Goal: Navigation & Orientation: Find specific page/section

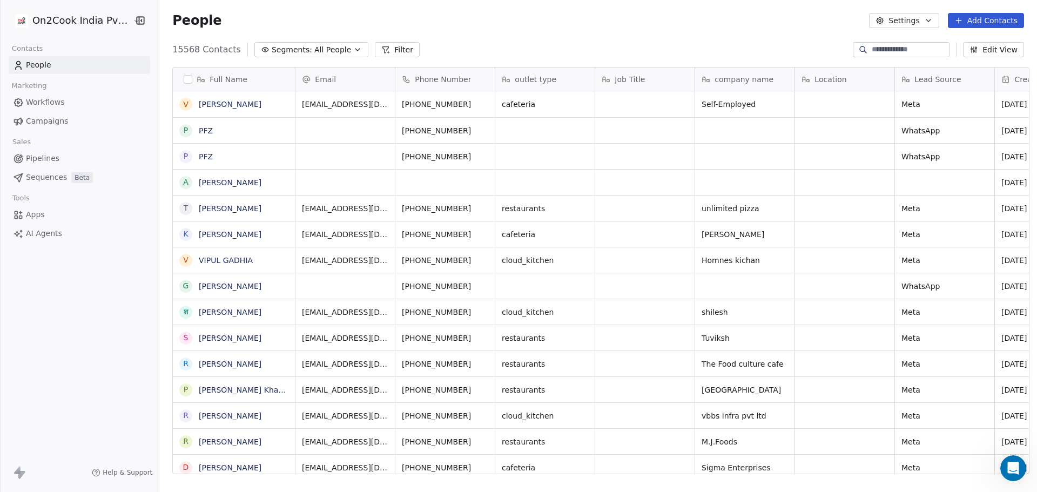
scroll to position [424, 874]
click at [1011, 468] on icon "Open Intercom Messenger" at bounding box center [1011, 467] width 18 height 18
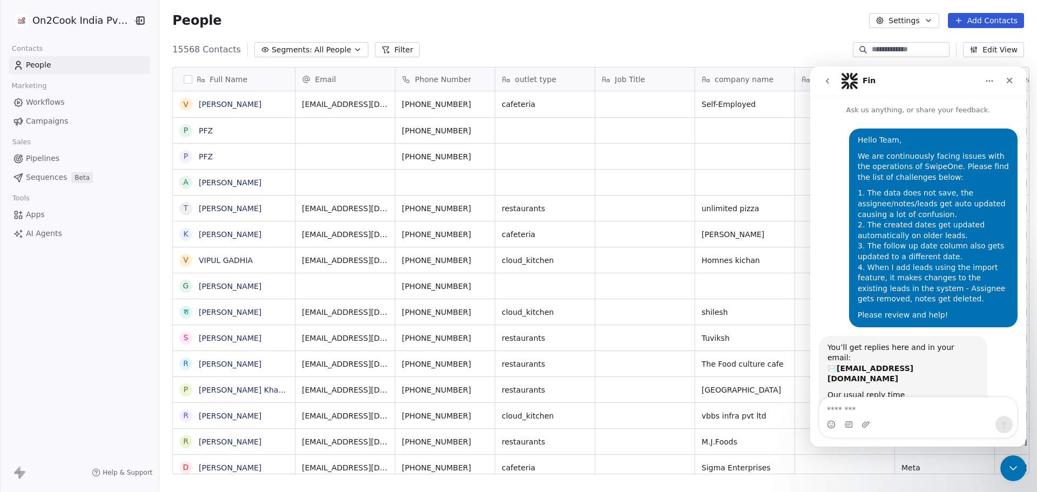
scroll to position [22, 0]
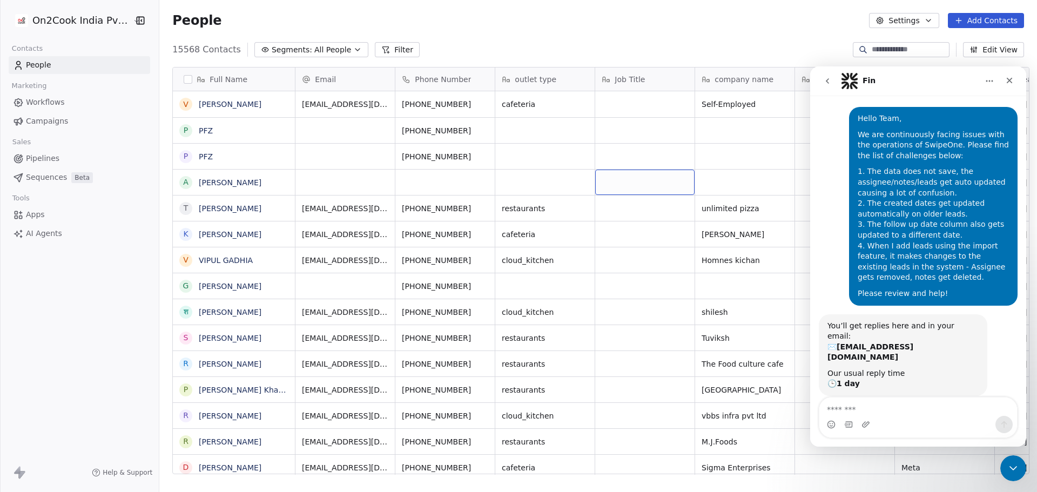
click at [648, 44] on div "15568 Contacts Segments: All People Filter Edit View" at bounding box center [597, 49] width 877 height 17
click at [1007, 85] on div "Close" at bounding box center [1008, 80] width 19 height 19
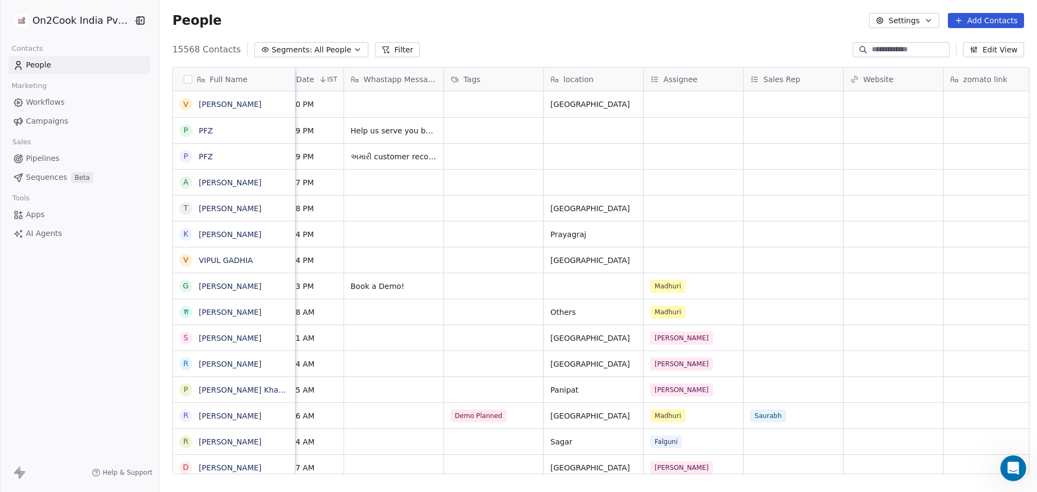
scroll to position [0, 754]
click at [793, 475] on div "Full Name V [PERSON_NAME] P PFZ P PFZ A Anand t [PERSON_NAME] k [PERSON_NAME] V…" at bounding box center [597, 274] width 877 height 433
click at [675, 259] on div "grid" at bounding box center [689, 259] width 99 height 25
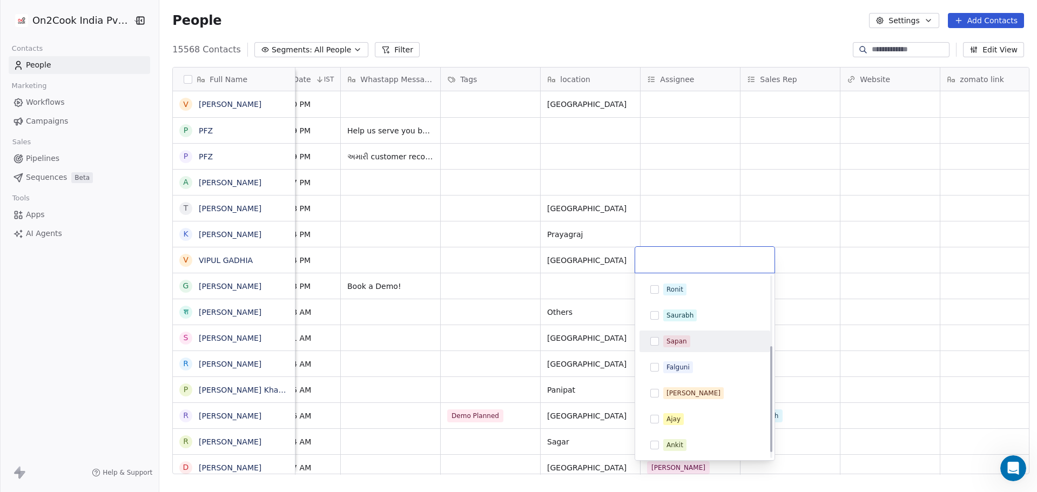
scroll to position [128, 0]
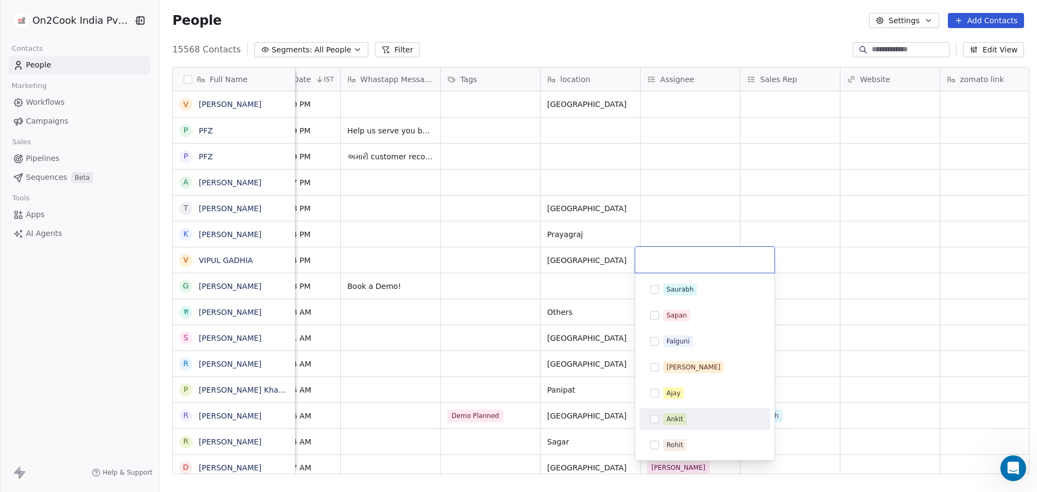
click at [682, 413] on span "Ankit" at bounding box center [674, 419] width 23 height 12
click at [682, 219] on html "On2Cook India Pvt. Ltd. Contacts People Marketing Workflows Campaigns Sales Pip…" at bounding box center [518, 246] width 1037 height 492
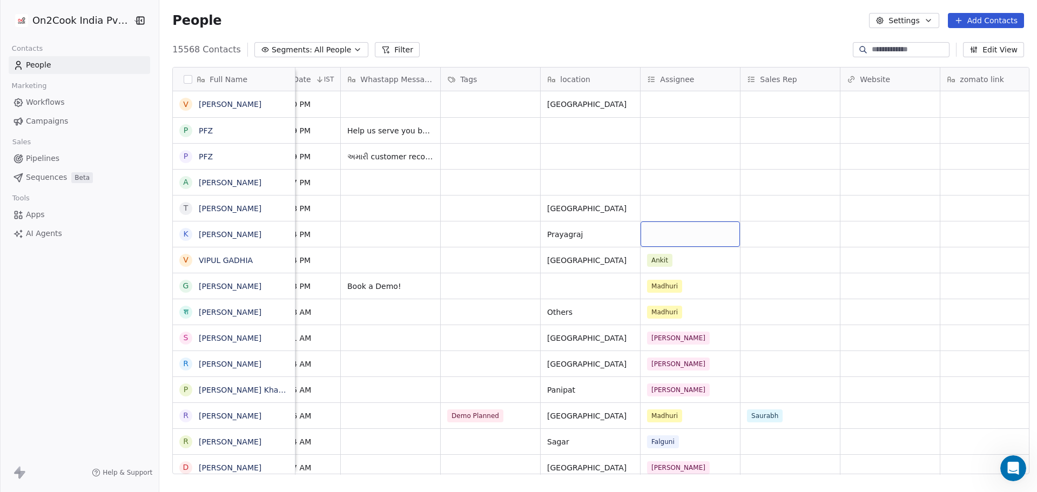
click at [678, 234] on div "grid" at bounding box center [689, 233] width 99 height 25
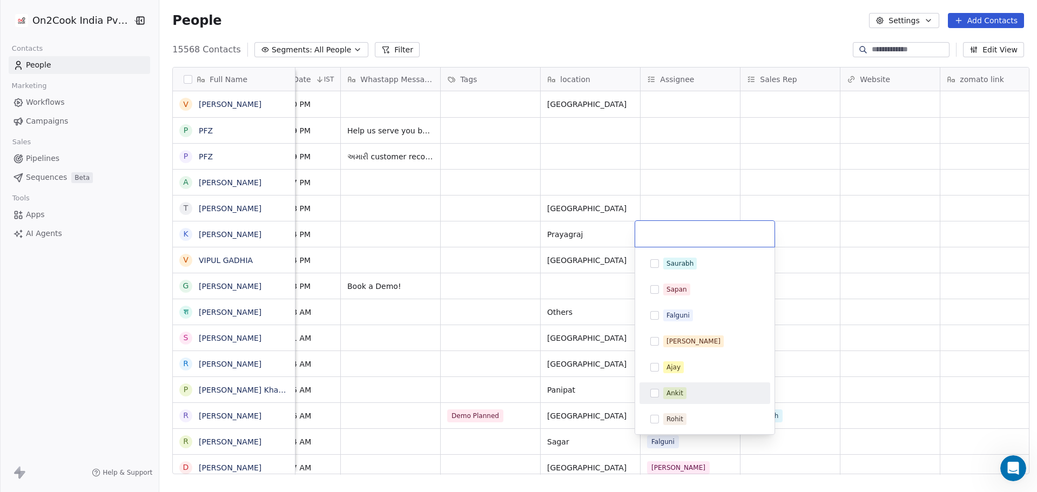
click at [683, 392] on span "Ankit" at bounding box center [674, 393] width 23 height 12
click at [650, 182] on html "On2Cook India Pvt. Ltd. Contacts People Marketing Workflows Campaigns Sales Pip…" at bounding box center [518, 246] width 1037 height 492
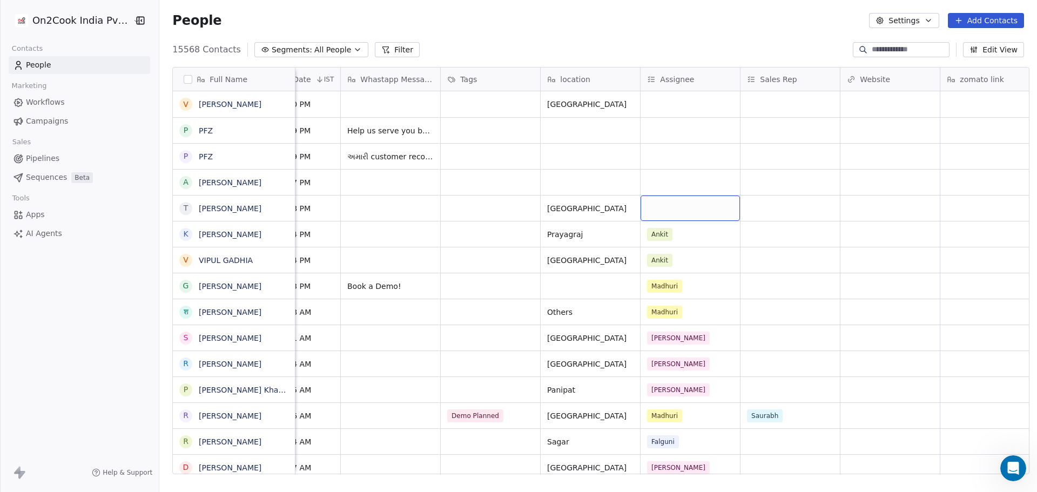
click at [659, 208] on div "grid" at bounding box center [689, 207] width 99 height 25
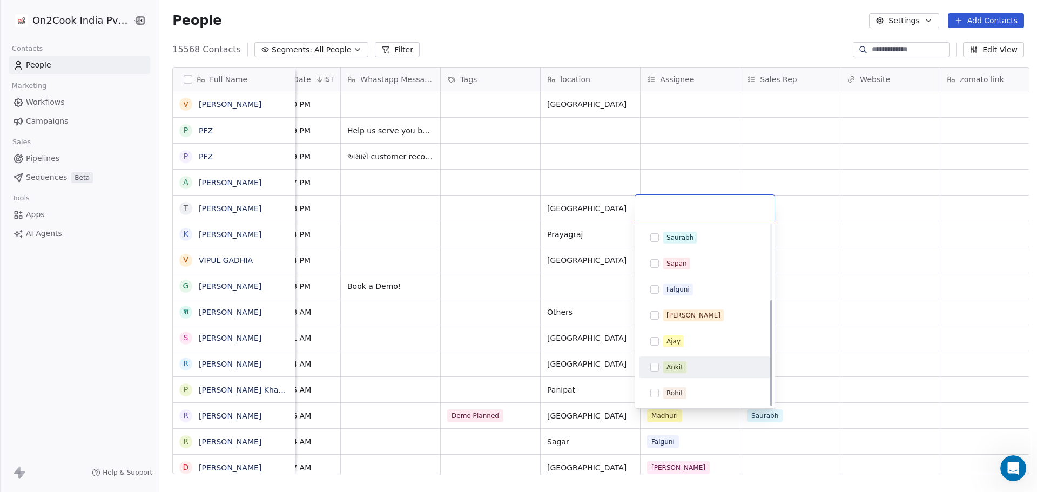
drag, startPoint x: 694, startPoint y: 366, endPoint x: 695, endPoint y: 356, distance: 9.8
click at [695, 366] on div "Ankit" at bounding box center [711, 367] width 96 height 12
click at [671, 164] on html "On2Cook India Pvt. Ltd. Contacts People Marketing Workflows Campaigns Sales Pip…" at bounding box center [518, 246] width 1037 height 492
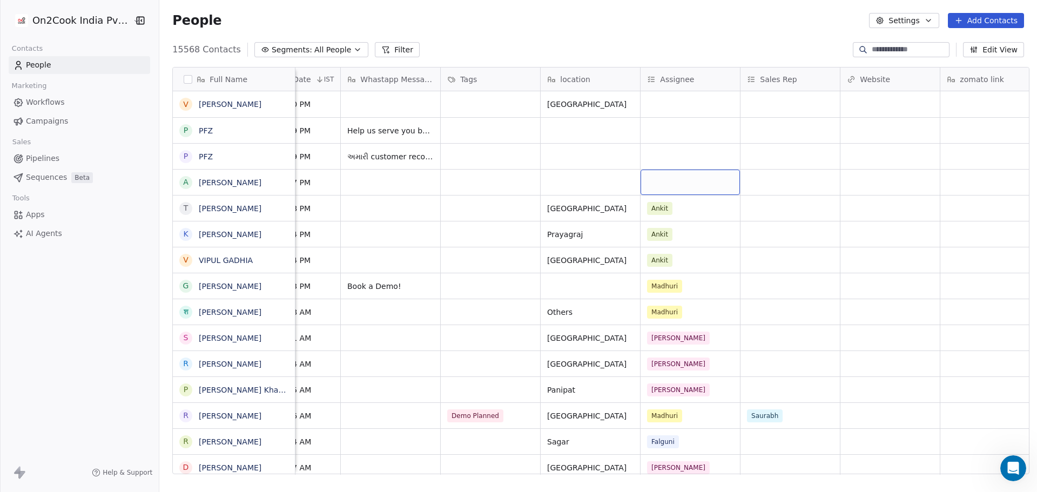
click at [672, 187] on div "grid" at bounding box center [689, 182] width 99 height 25
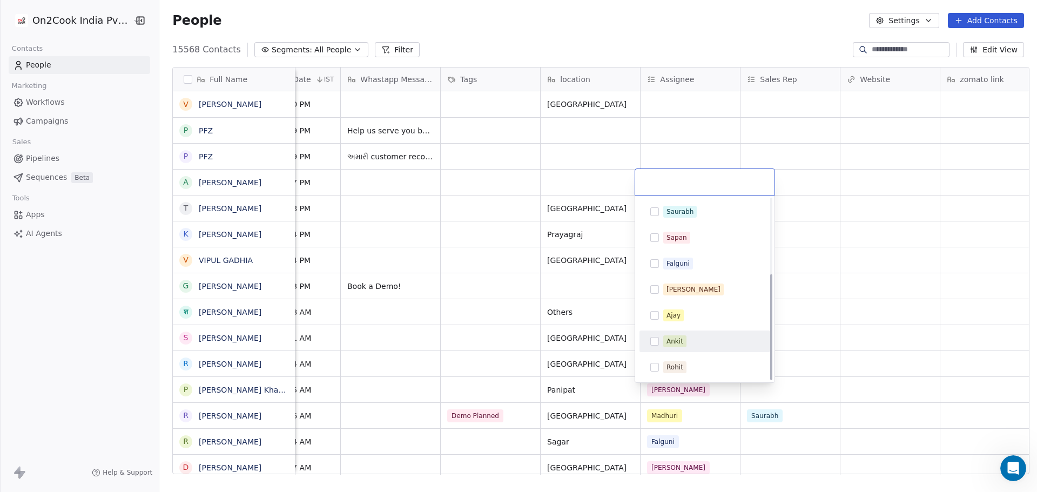
click at [683, 336] on span "Ankit" at bounding box center [674, 341] width 23 height 12
click at [663, 150] on html "On2Cook India Pvt. Ltd. Contacts People Marketing Workflows Campaigns Sales Pip…" at bounding box center [518, 246] width 1037 height 492
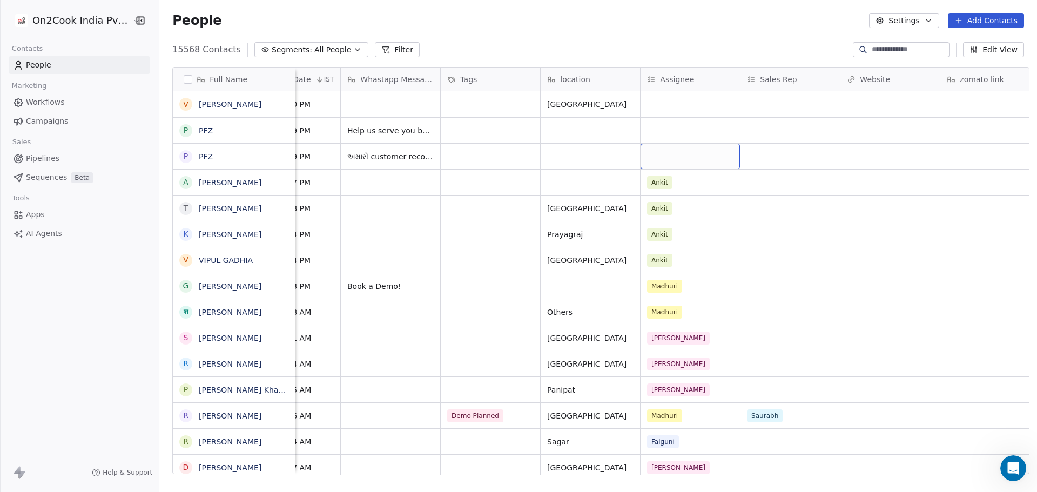
click at [663, 150] on div "grid" at bounding box center [689, 156] width 99 height 25
click at [673, 153] on div "grid" at bounding box center [689, 156] width 99 height 25
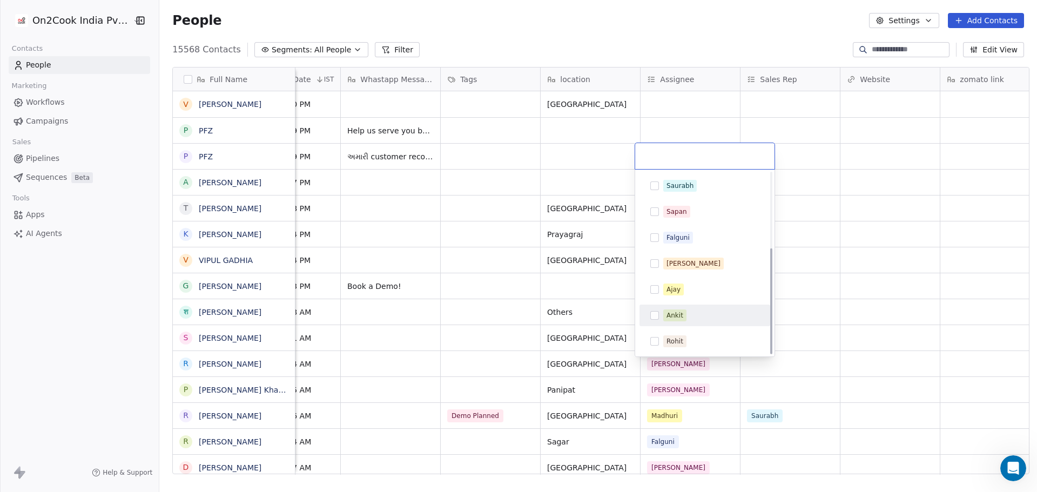
click at [709, 319] on div "Ankit" at bounding box center [711, 315] width 96 height 12
click at [677, 128] on html "On2Cook India Pvt. Ltd. Contacts People Marketing Workflows Campaigns Sales Pip…" at bounding box center [518, 246] width 1037 height 492
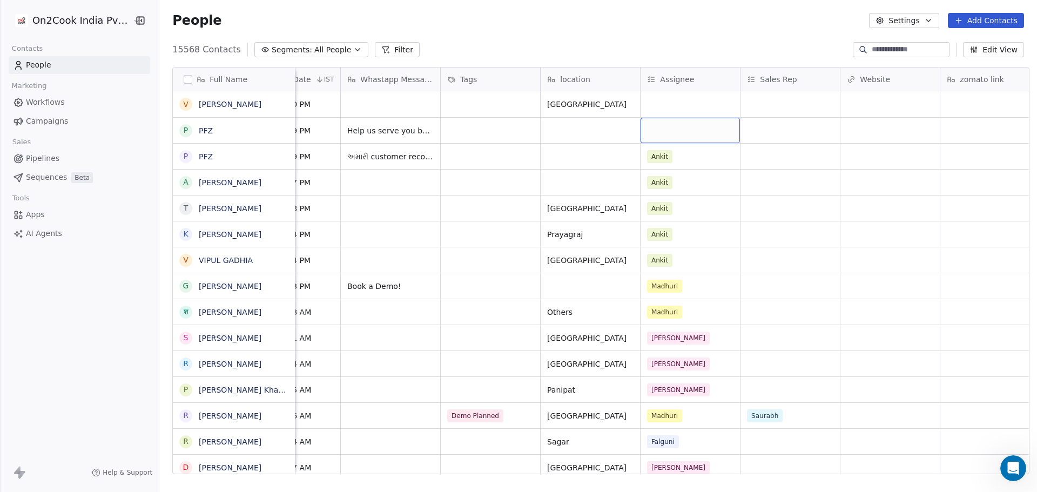
click at [677, 128] on div "grid" at bounding box center [689, 130] width 99 height 25
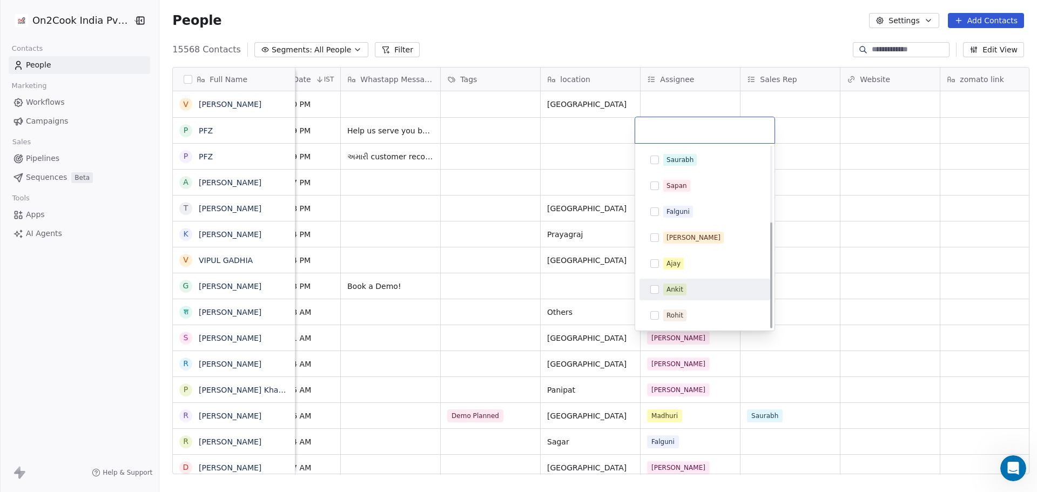
click at [693, 291] on div "Ankit" at bounding box center [711, 289] width 96 height 12
click at [672, 92] on html "On2Cook India Pvt. Ltd. Contacts People Marketing Workflows Campaigns Sales Pip…" at bounding box center [518, 246] width 1037 height 492
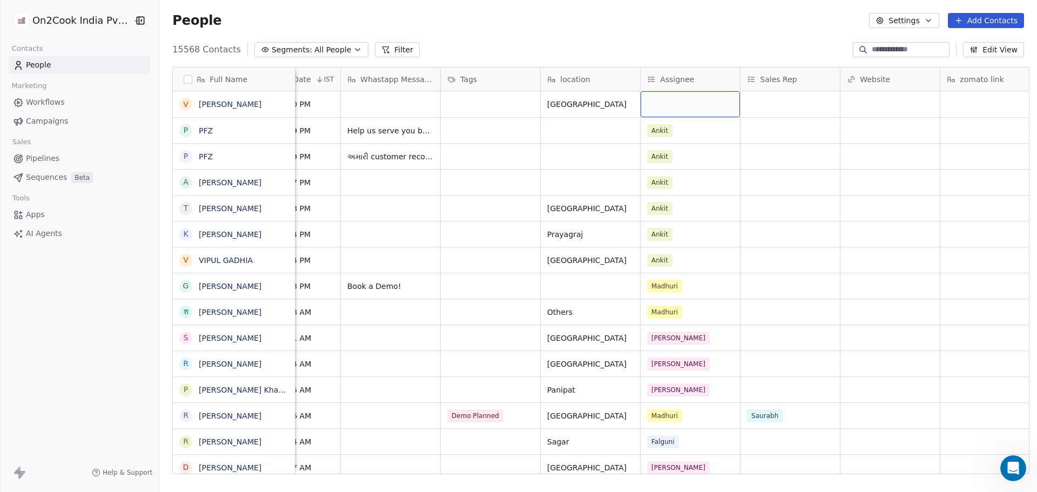
click at [670, 98] on div "grid" at bounding box center [689, 104] width 99 height 26
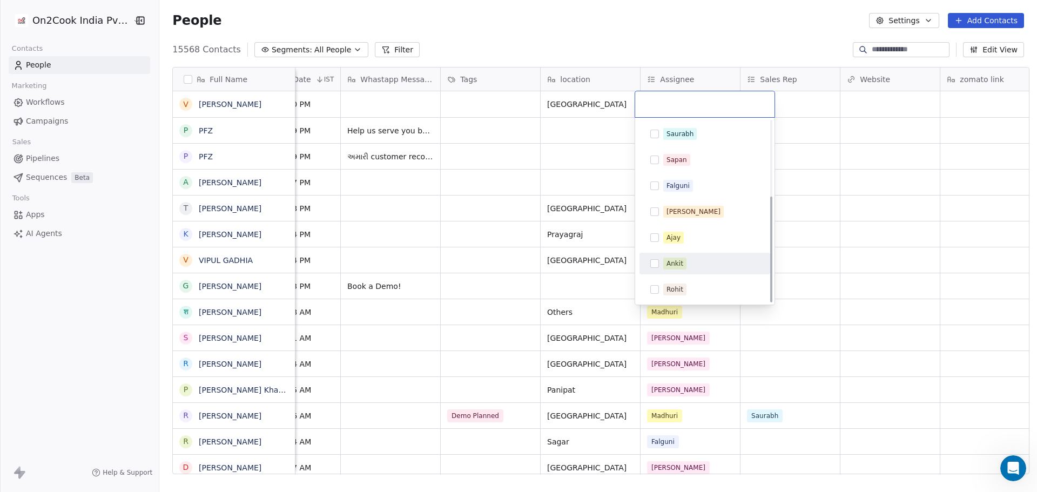
click at [690, 256] on div "Ankit" at bounding box center [704, 263] width 122 height 17
click at [830, 175] on html "On2Cook India Pvt. Ltd. Contacts People Marketing Workflows Campaigns Sales Pip…" at bounding box center [518, 246] width 1037 height 492
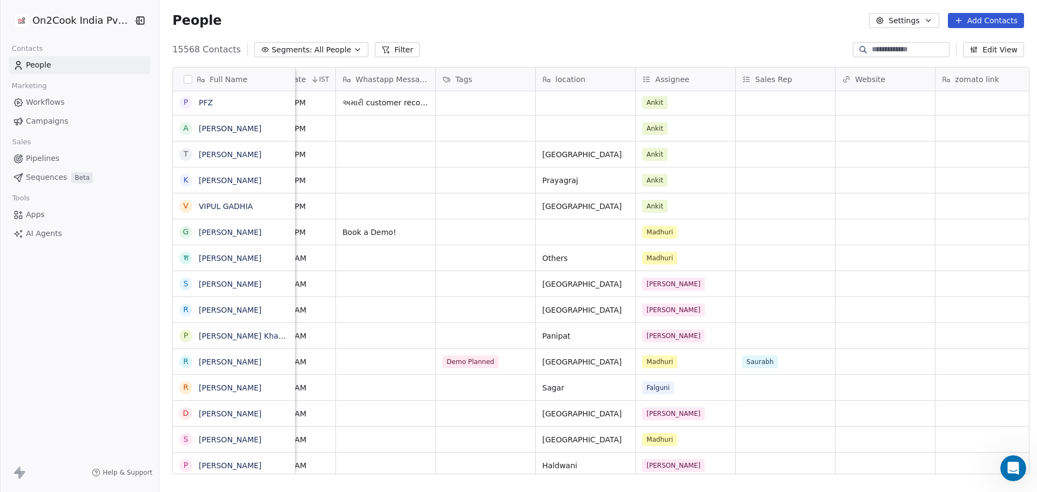
scroll to position [0, 788]
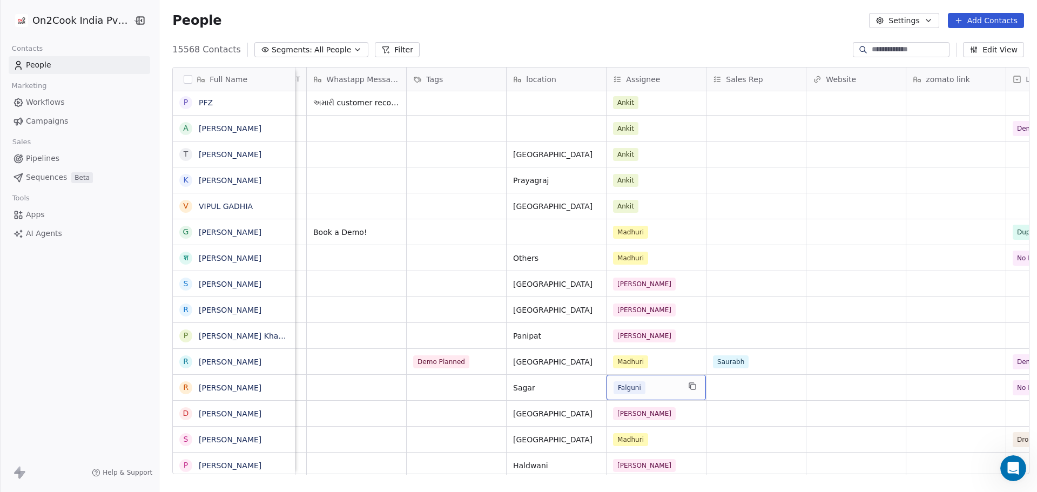
click at [662, 385] on div "Falguni" at bounding box center [646, 387] width 66 height 13
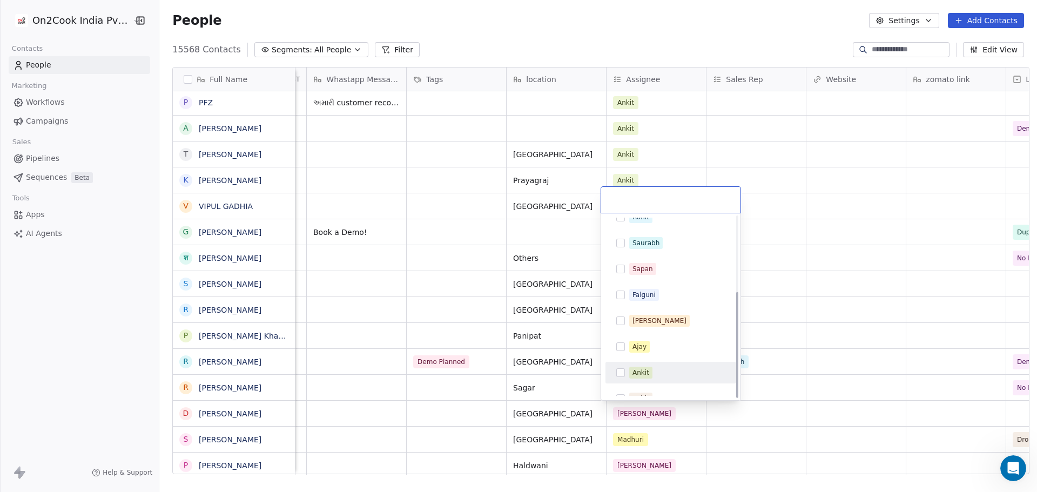
scroll to position [128, 0]
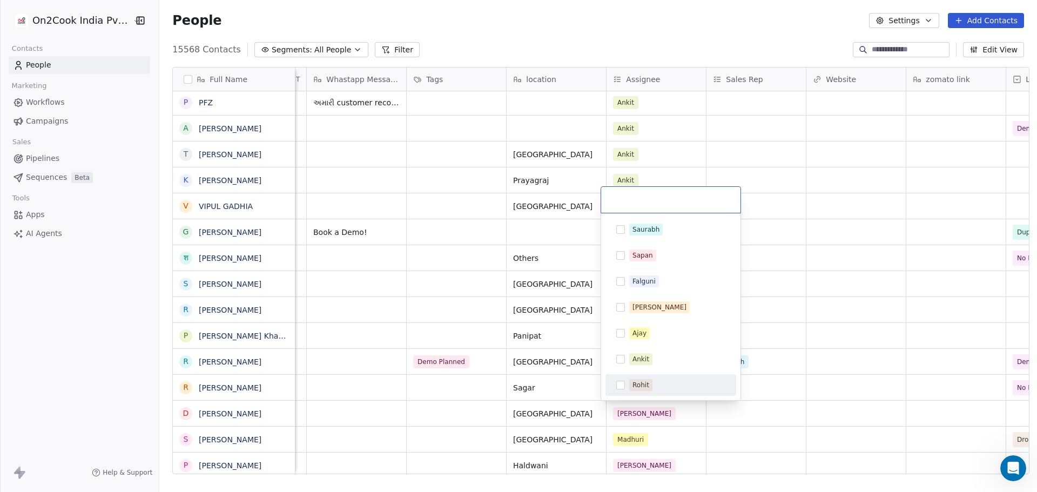
click at [678, 383] on div "Rohit" at bounding box center [677, 385] width 96 height 12
click at [761, 383] on html "On2Cook India Pvt. Ltd. Contacts People Marketing Workflows Campaigns Sales Pip…" at bounding box center [518, 246] width 1037 height 492
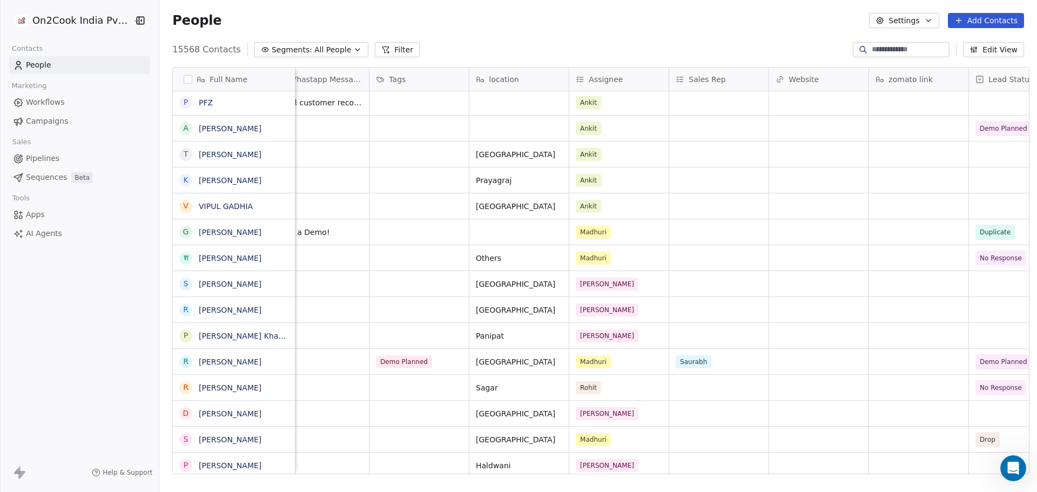
scroll to position [0, 1093]
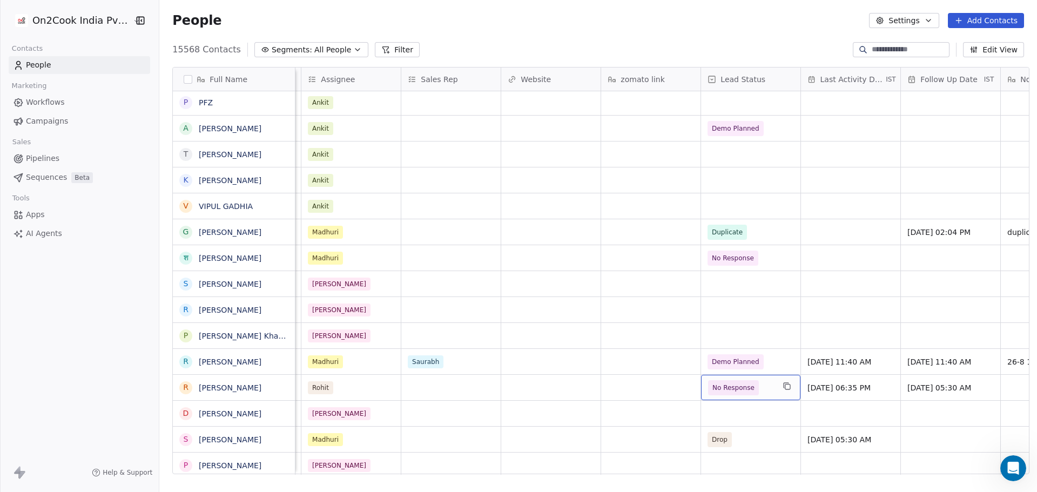
click at [757, 387] on span "No Response" at bounding box center [741, 387] width 66 height 15
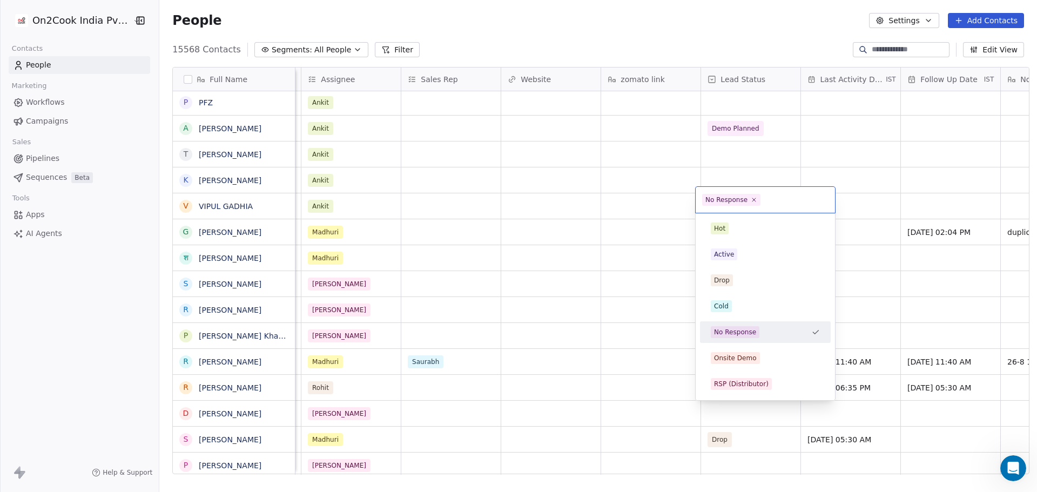
click at [754, 334] on span "No Response" at bounding box center [734, 332] width 49 height 12
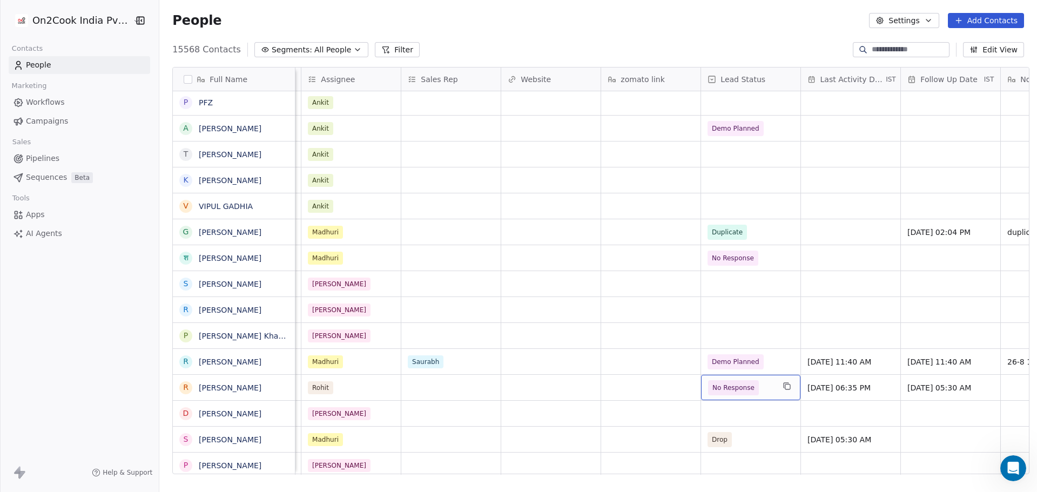
click at [733, 388] on span "No Response" at bounding box center [733, 387] width 42 height 11
click at [752, 386] on span "No Response" at bounding box center [741, 387] width 66 height 15
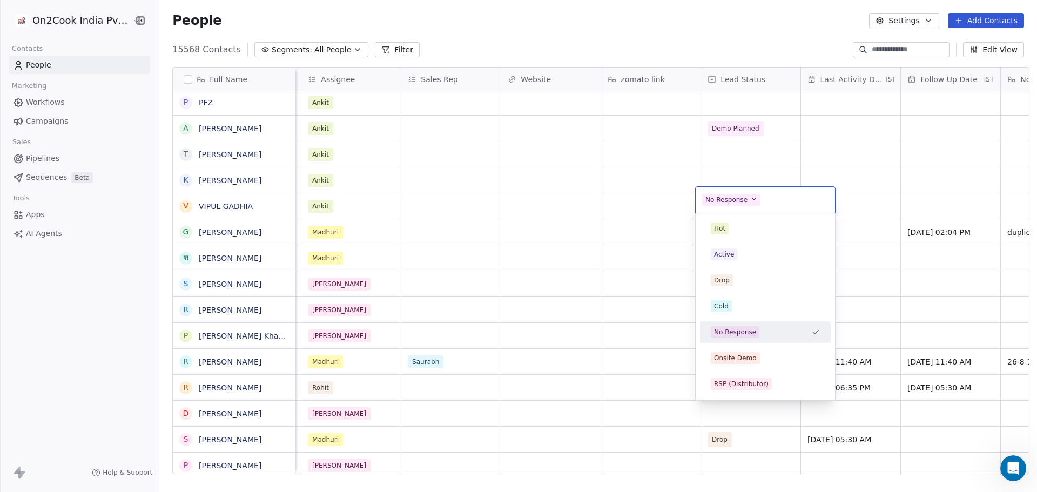
click at [752, 386] on div "RSP (Distributor)" at bounding box center [741, 384] width 55 height 10
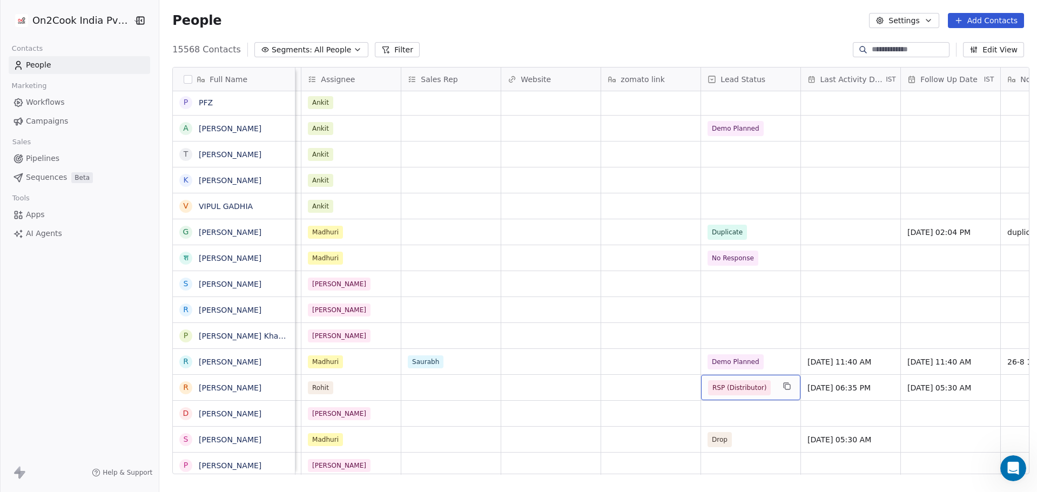
click at [765, 390] on span "RSP (Distributor)" at bounding box center [741, 387] width 66 height 15
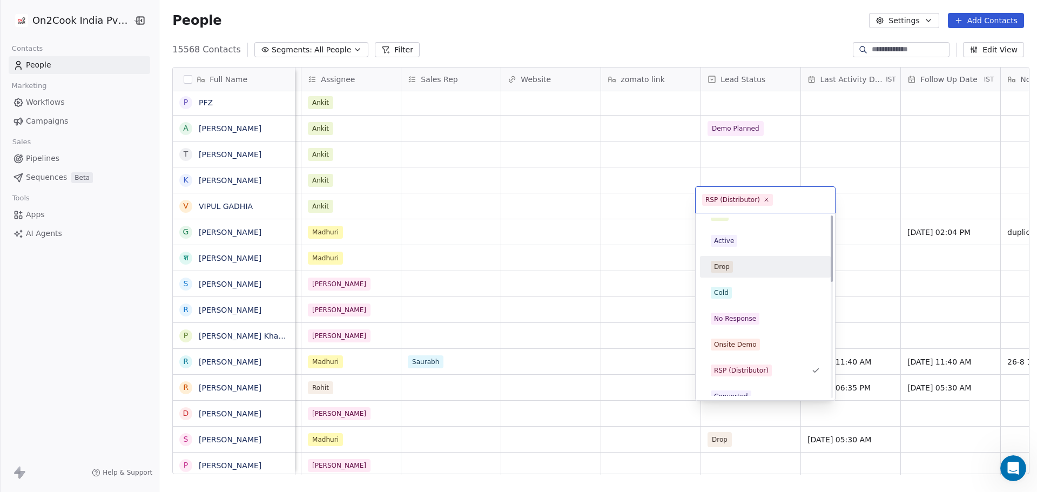
scroll to position [0, 0]
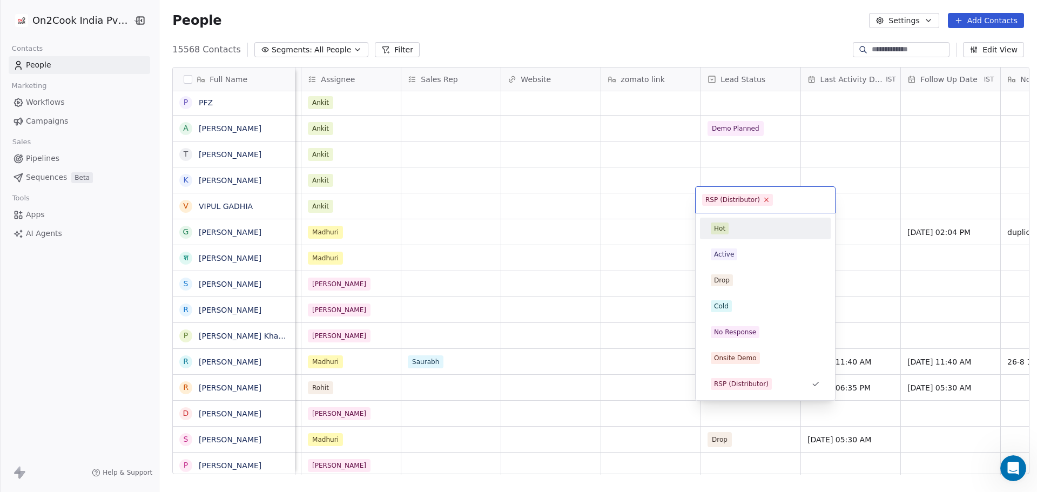
click at [764, 200] on icon at bounding box center [766, 200] width 4 height 4
click at [598, 348] on html "On2Cook India Pvt. Ltd. Contacts People Marketing Workflows Campaigns Sales Pip…" at bounding box center [518, 246] width 1037 height 492
